Goal: Navigation & Orientation: Find specific page/section

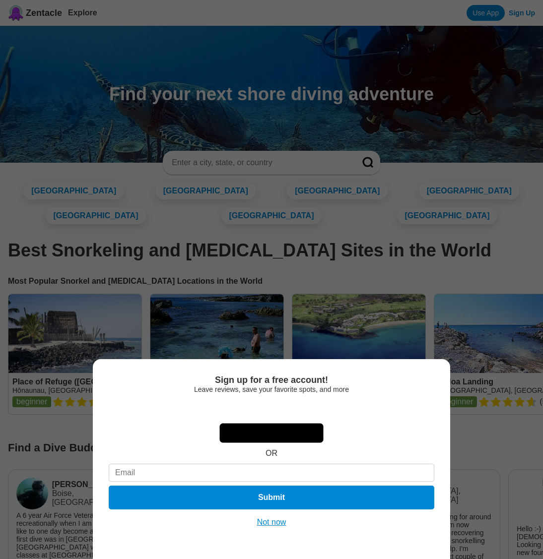
click at [271, 522] on span "Not now" at bounding box center [271, 522] width 29 height 8
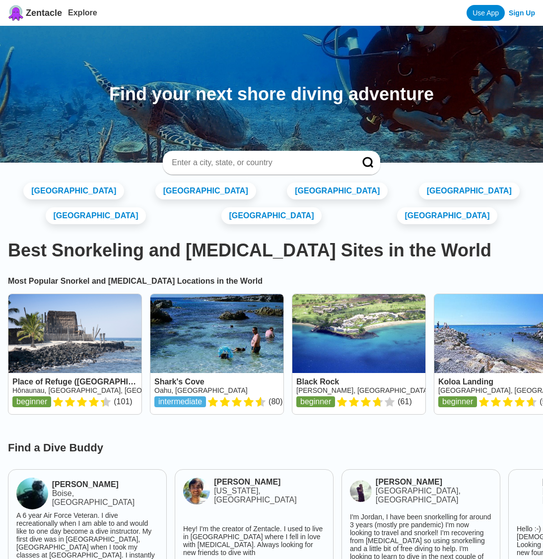
click at [141, 384] on link at bounding box center [74, 354] width 133 height 120
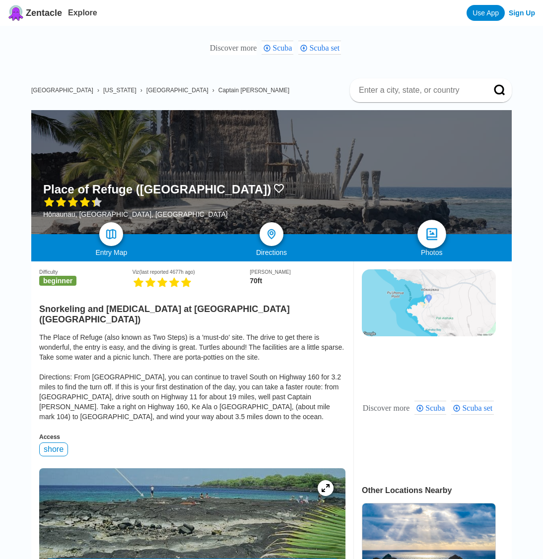
click at [431, 234] on img at bounding box center [431, 234] width 14 height 14
